Goal: Task Accomplishment & Management: Use online tool/utility

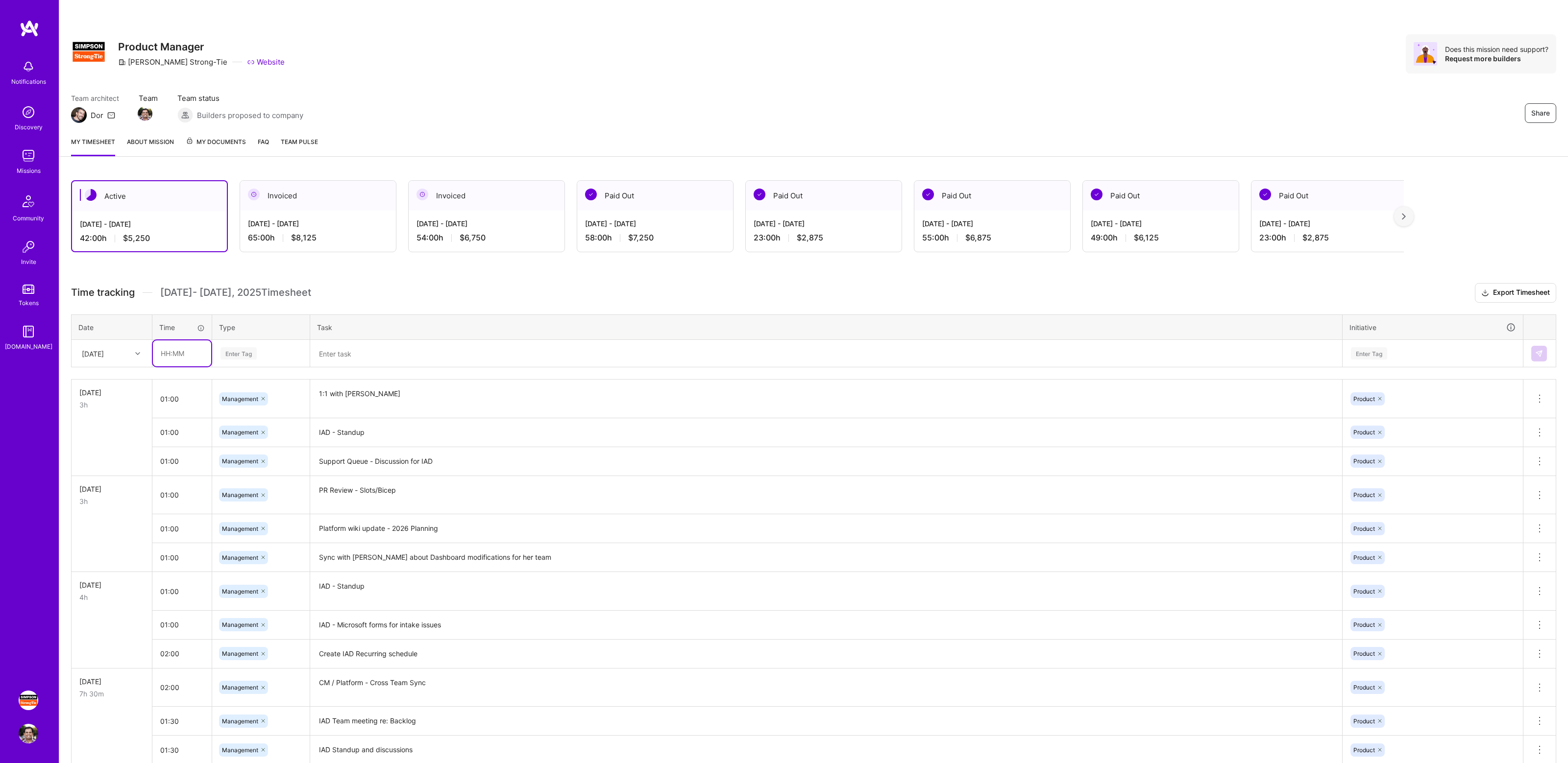
click at [176, 360] on input "text" at bounding box center [182, 354] width 59 height 26
type input "01:00"
type input "mana"
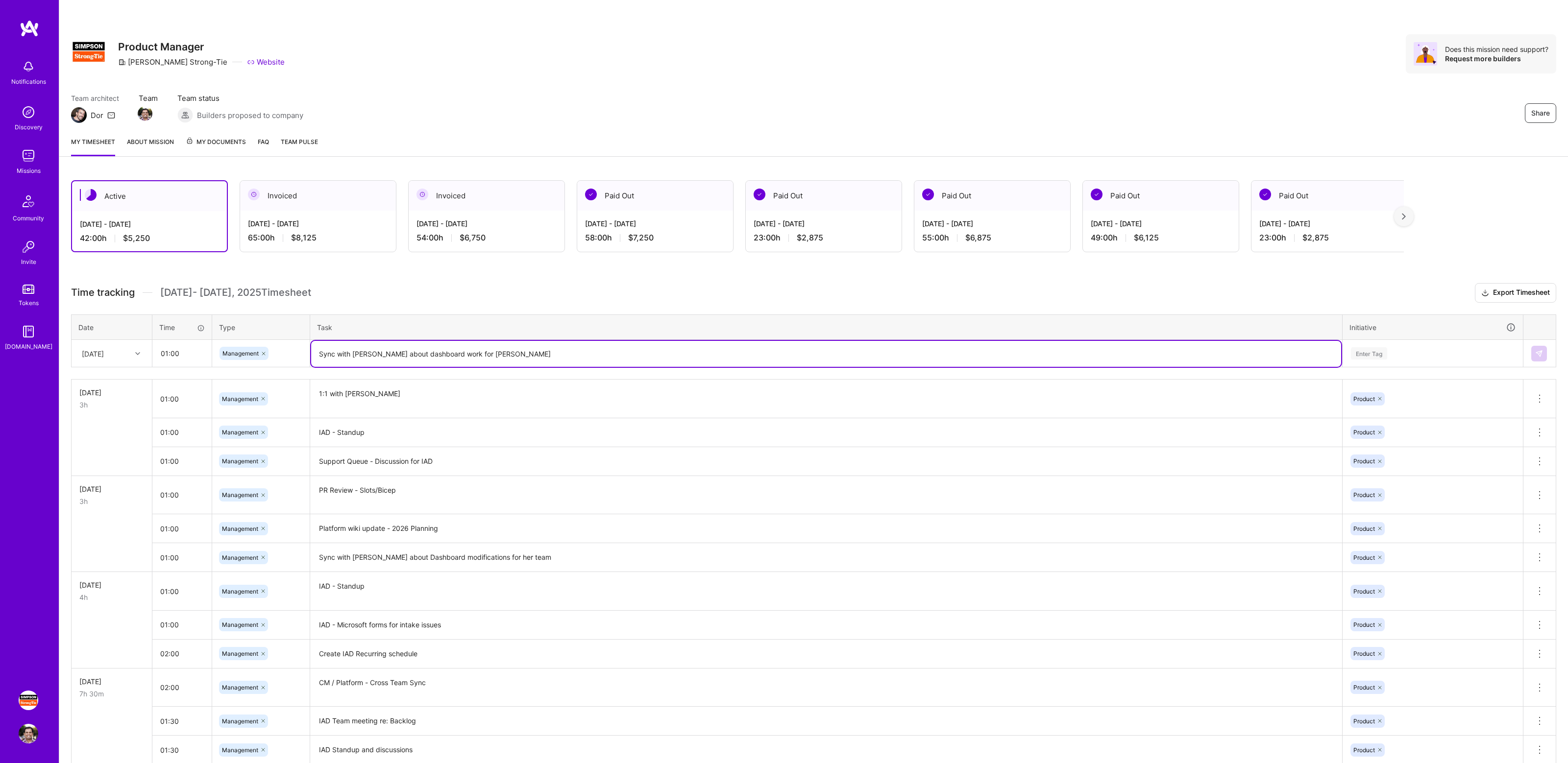
type textarea "Sync with [PERSON_NAME] about dashboard work for [PERSON_NAME]"
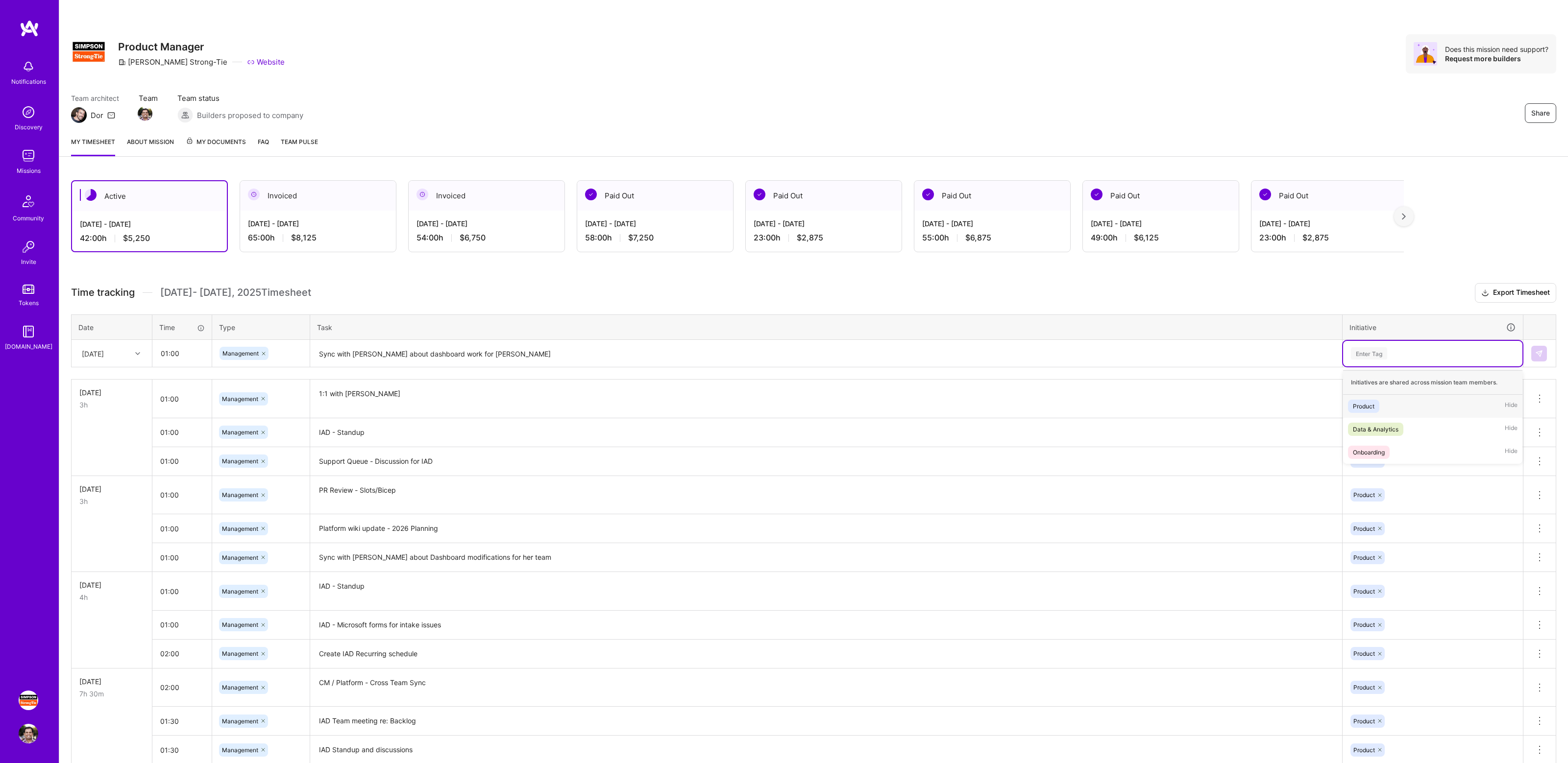
click at [1395, 341] on div "Enter Tag" at bounding box center [1433, 353] width 180 height 25
click at [1382, 407] on div "Product Hide" at bounding box center [1433, 407] width 180 height 23
click at [1542, 354] on img at bounding box center [1539, 354] width 8 height 8
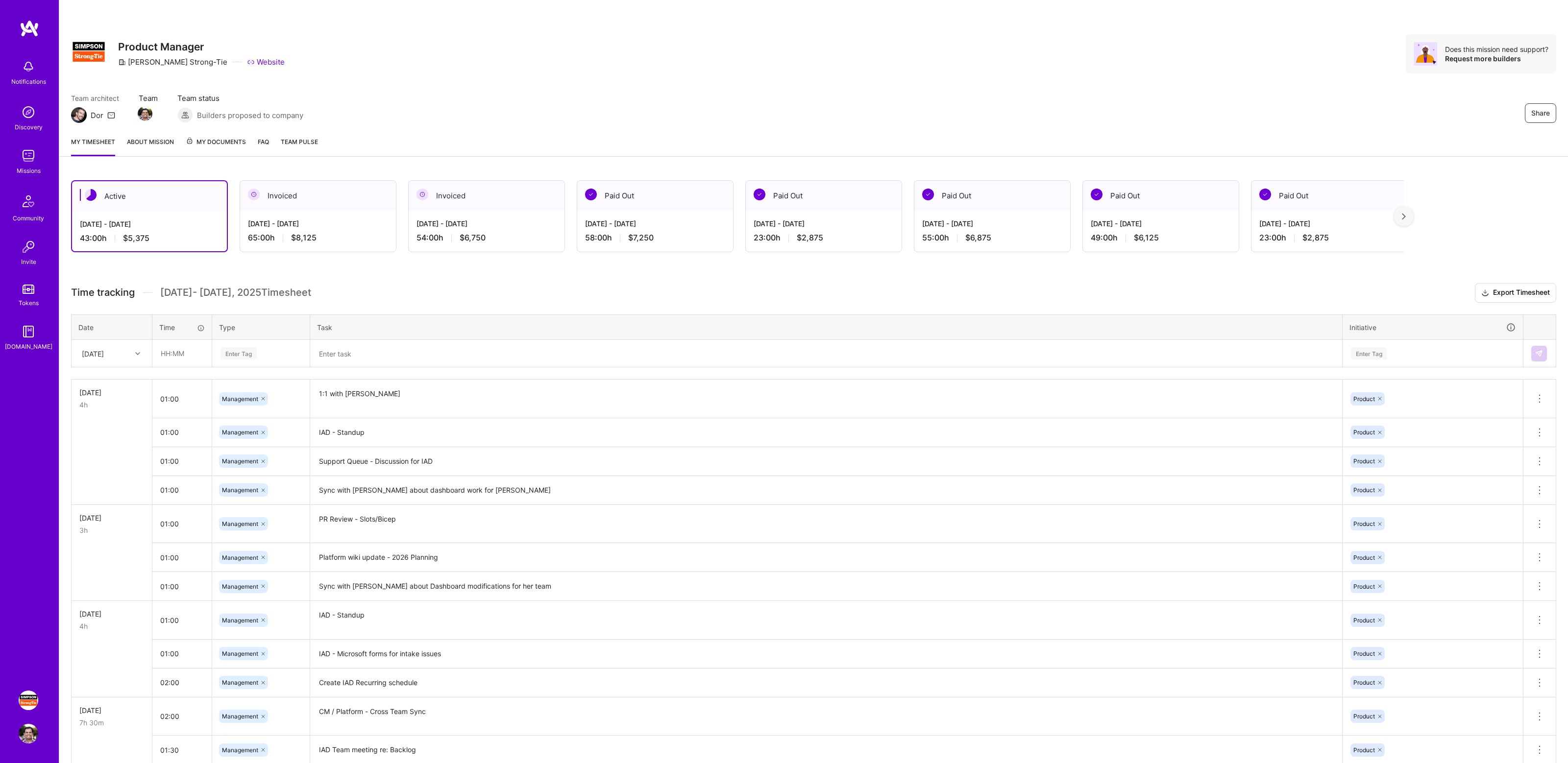
click at [682, 282] on div "Active [DATE] - [DATE] 43:00 h $5,375 Invoiced [DATE] - [DATE] 65:00 h $8,125 I…" at bounding box center [814, 749] width 1509 height 1162
click at [688, 284] on h3 "Time tracking [DATE] - [DATE] Timesheet Export Timesheet" at bounding box center [813, 292] width 1485 height 20
click at [694, 284] on h3 "Time tracking [DATE] - [DATE] Timesheet Export Timesheet" at bounding box center [813, 292] width 1485 height 20
click at [995, 97] on div "Team architect Dor Team Team status Builders proposed to company Share" at bounding box center [813, 108] width 1485 height 30
